Goal: Task Accomplishment & Management: Manage account settings

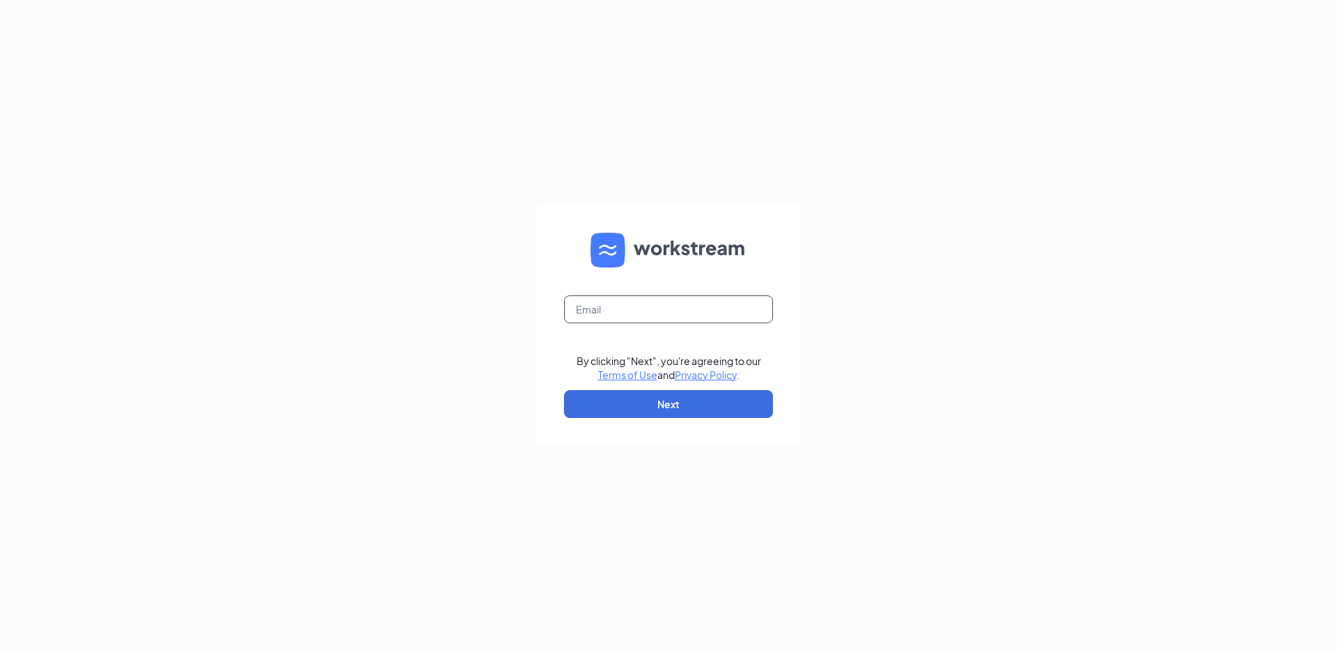
click at [655, 302] on input "text" at bounding box center [668, 309] width 209 height 28
type input "[EMAIL_ADDRESS][DOMAIN_NAME]"
click at [648, 402] on button "Next" at bounding box center [668, 404] width 209 height 28
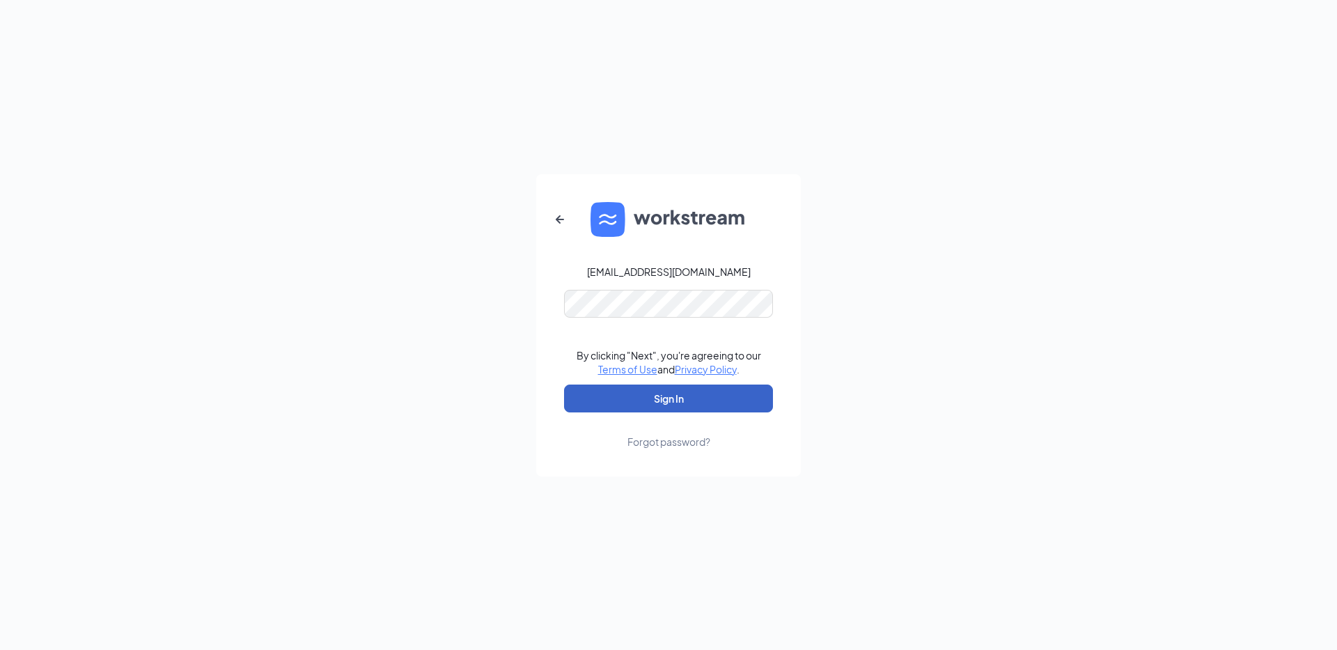
click at [625, 391] on button "Sign In" at bounding box center [668, 398] width 209 height 28
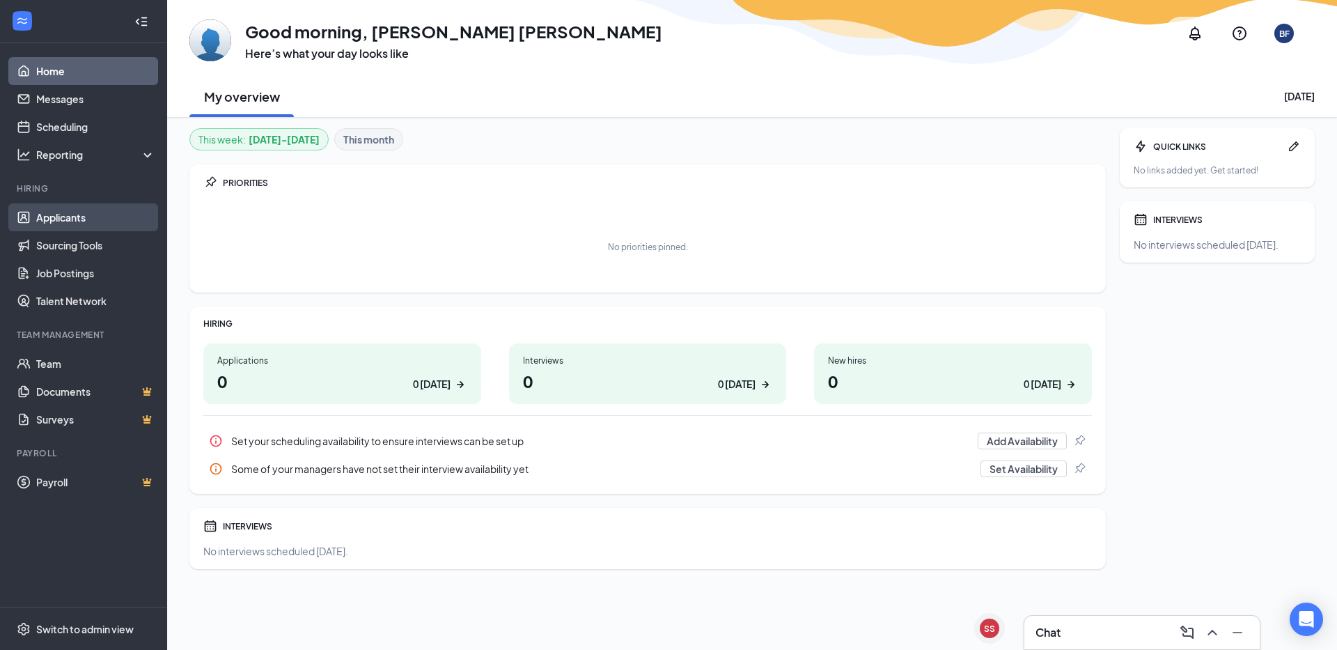
click at [127, 221] on link "Applicants" at bounding box center [95, 217] width 119 height 28
